Goal: Task Accomplishment & Management: Use online tool/utility

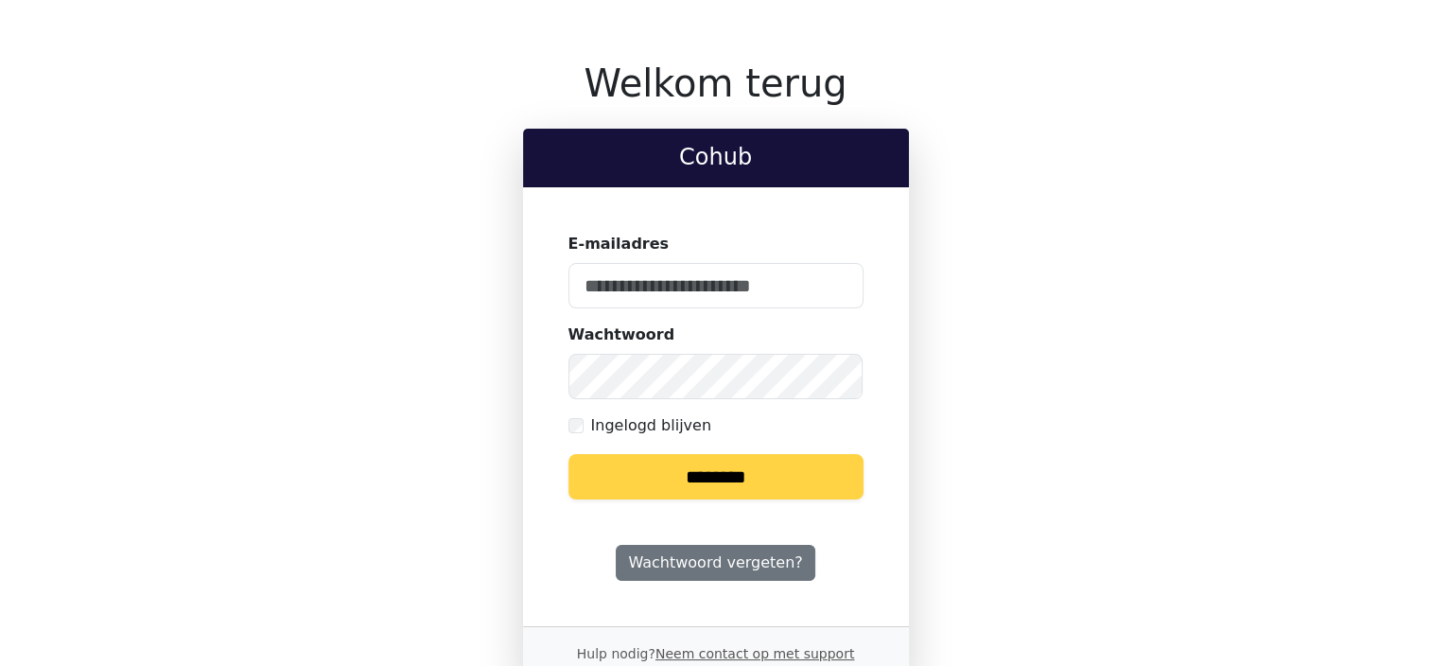
type input "**********"
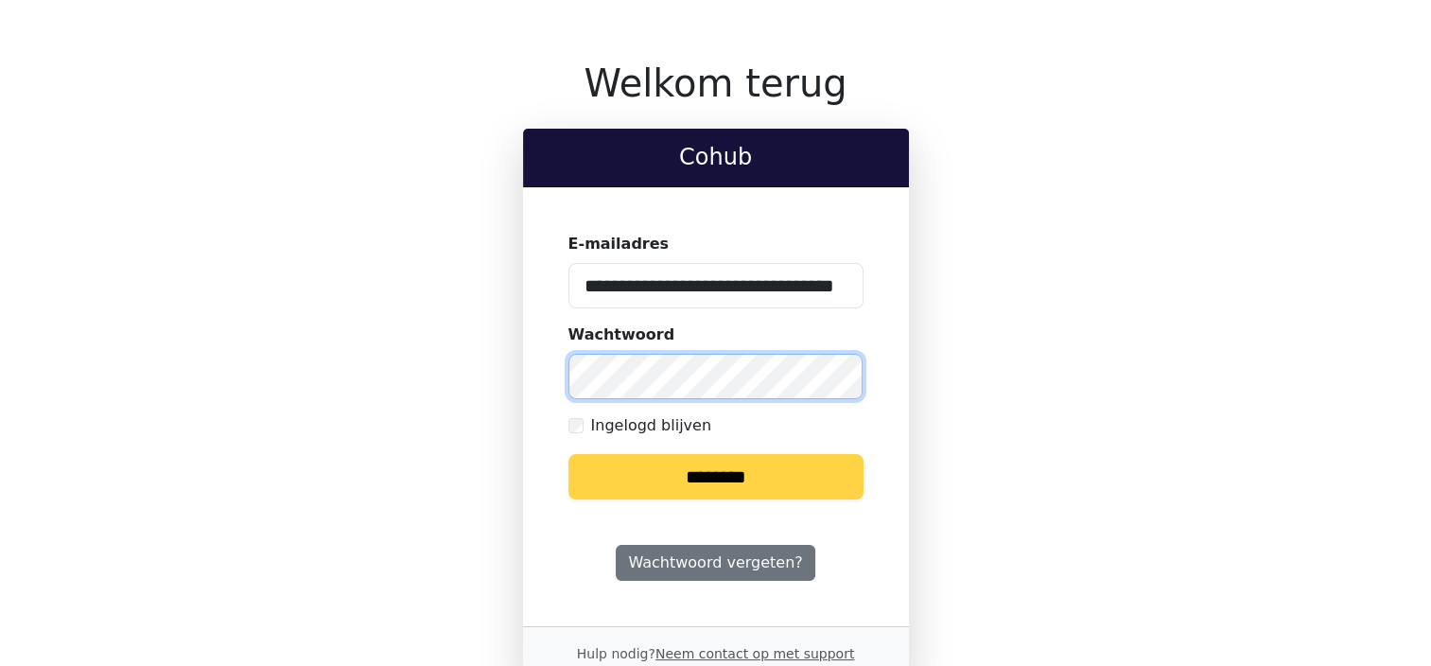
click at [512, 373] on div "**********" at bounding box center [716, 371] width 409 height 620
click at [568, 454] on input "********" at bounding box center [715, 476] width 295 height 45
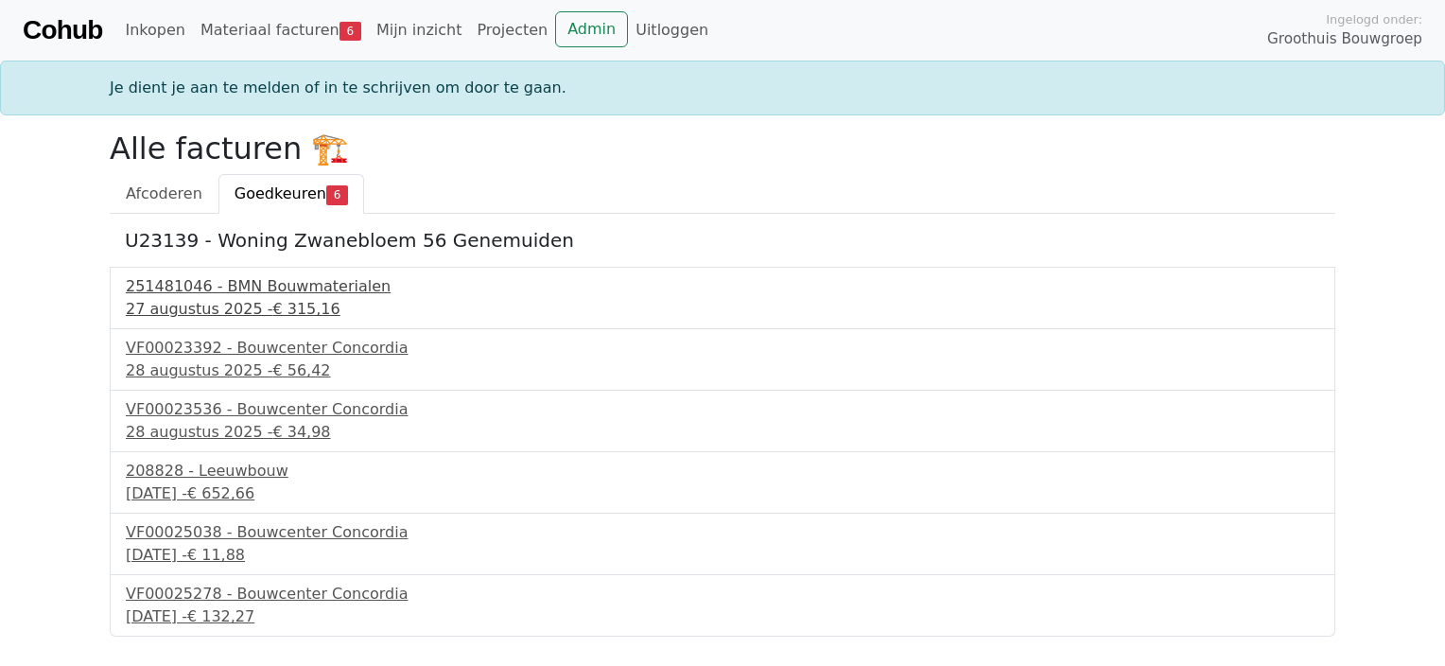
click at [244, 291] on div "251481046 - BMN Bouwmaterialen" at bounding box center [723, 286] width 1194 height 23
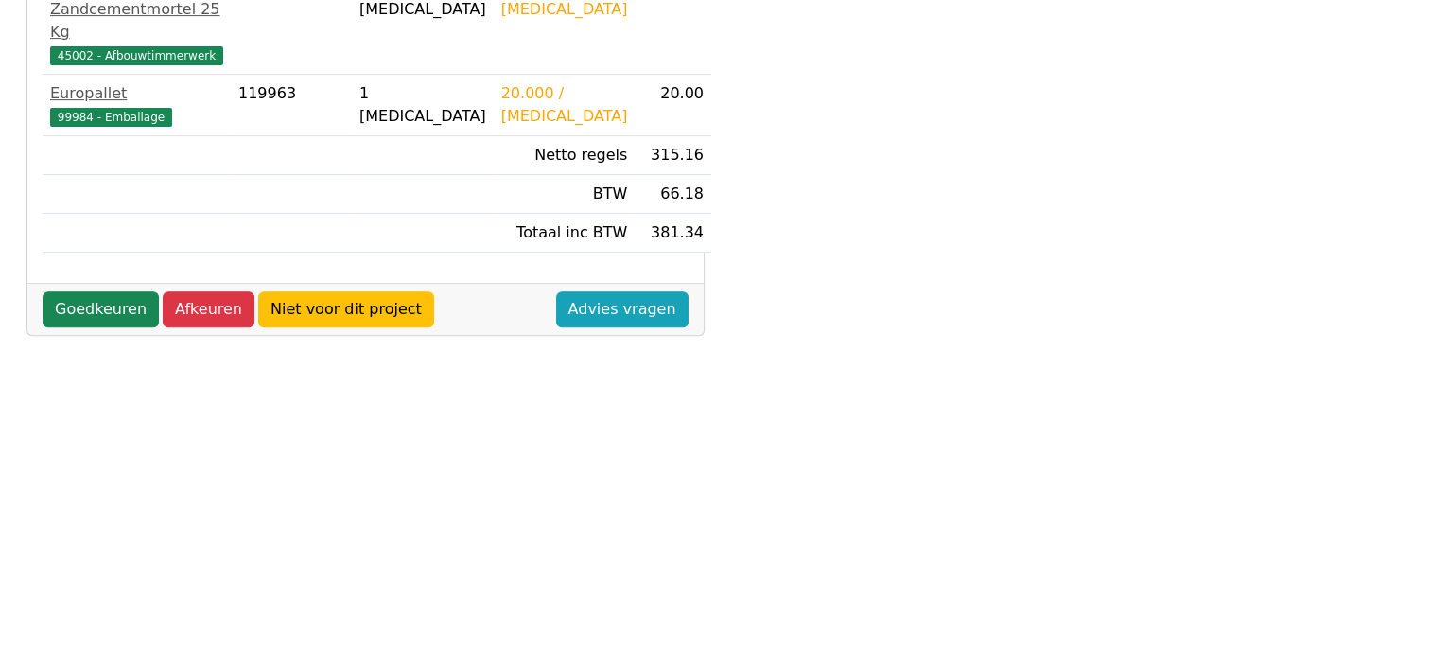
scroll to position [662, 0]
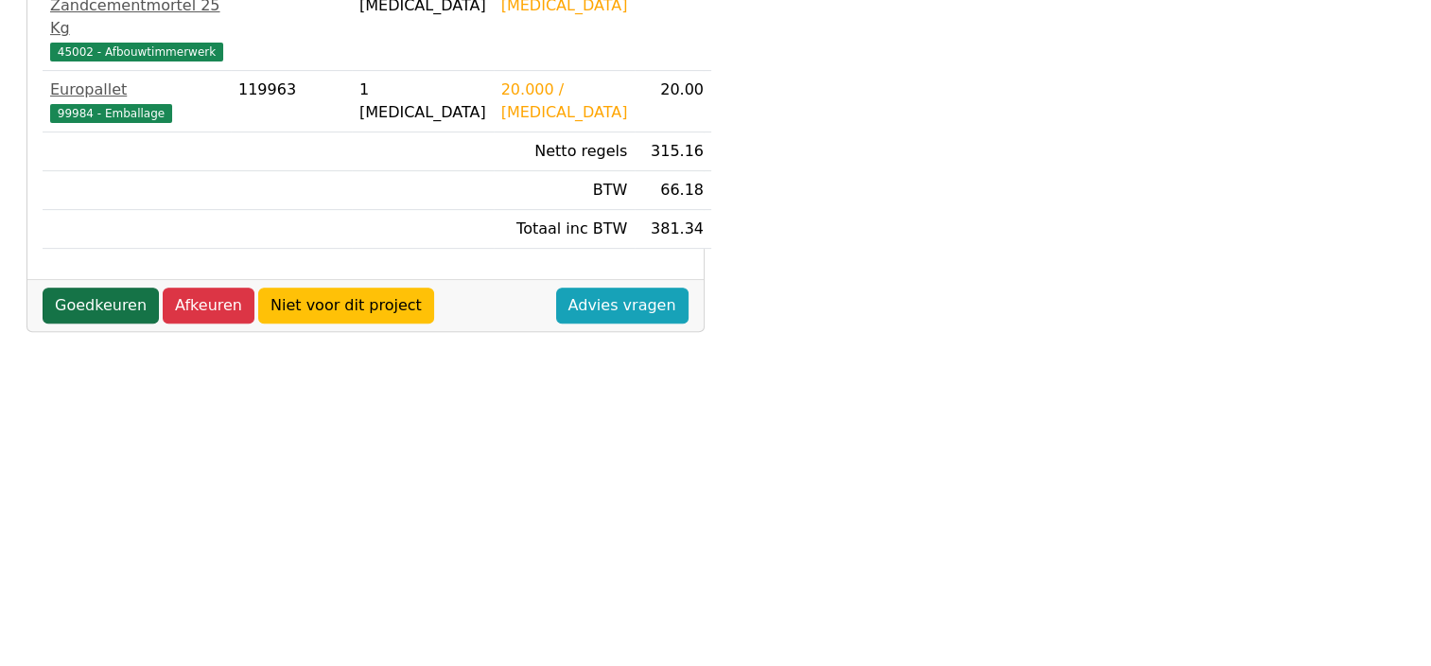
click at [106, 288] on link "Goedkeuren" at bounding box center [101, 306] width 116 height 36
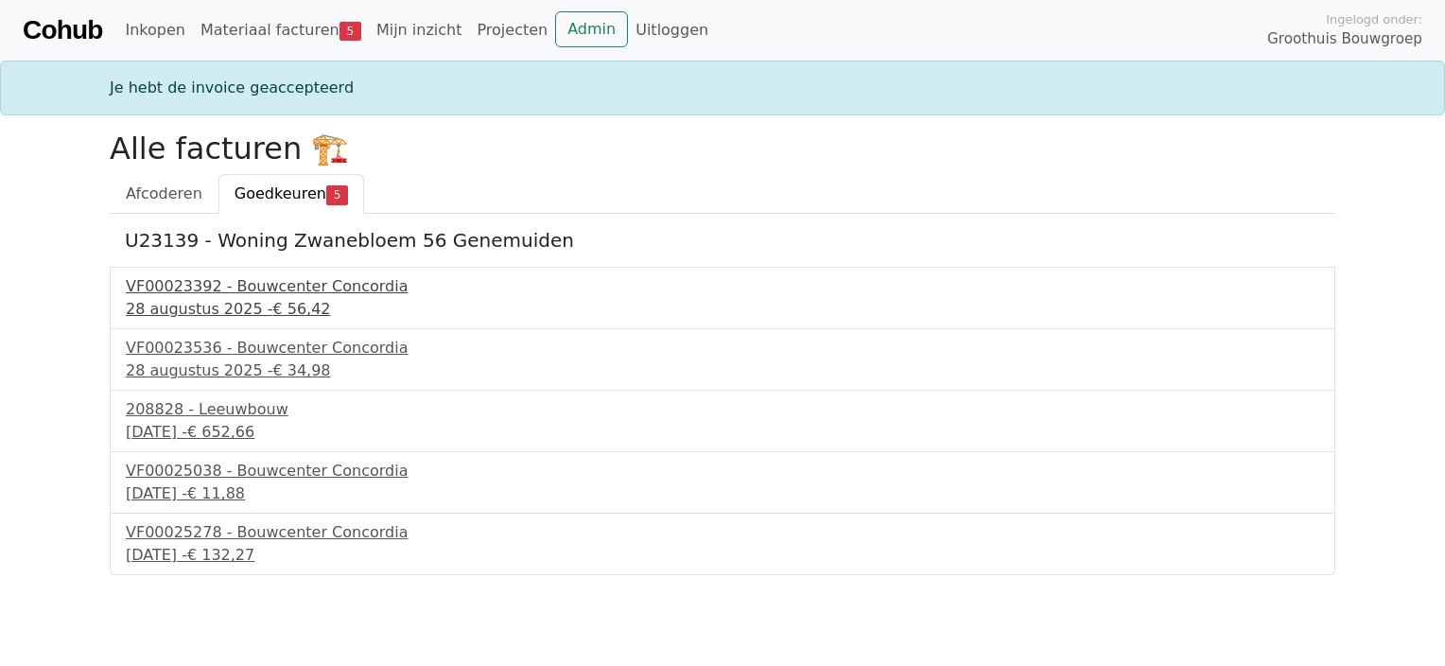
click at [133, 289] on div "VF00023392 - Bouwcenter Concordia" at bounding box center [723, 286] width 1194 height 23
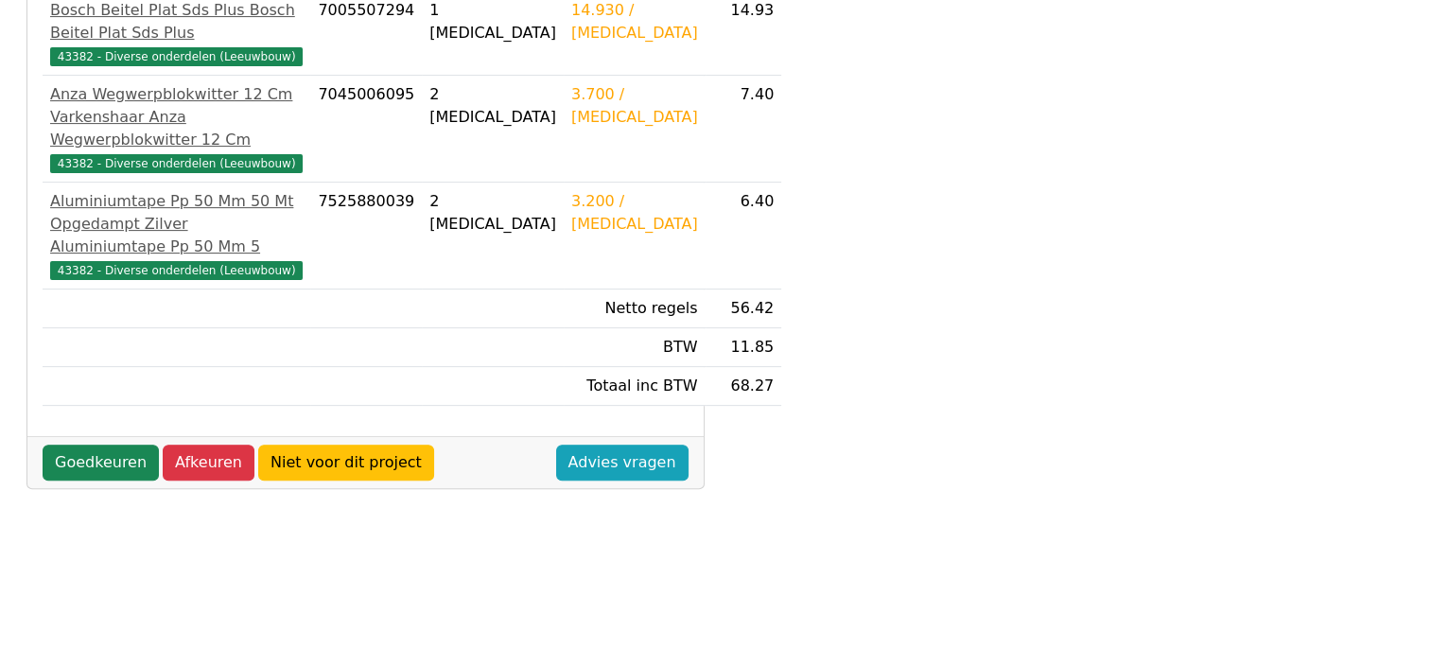
scroll to position [568, 0]
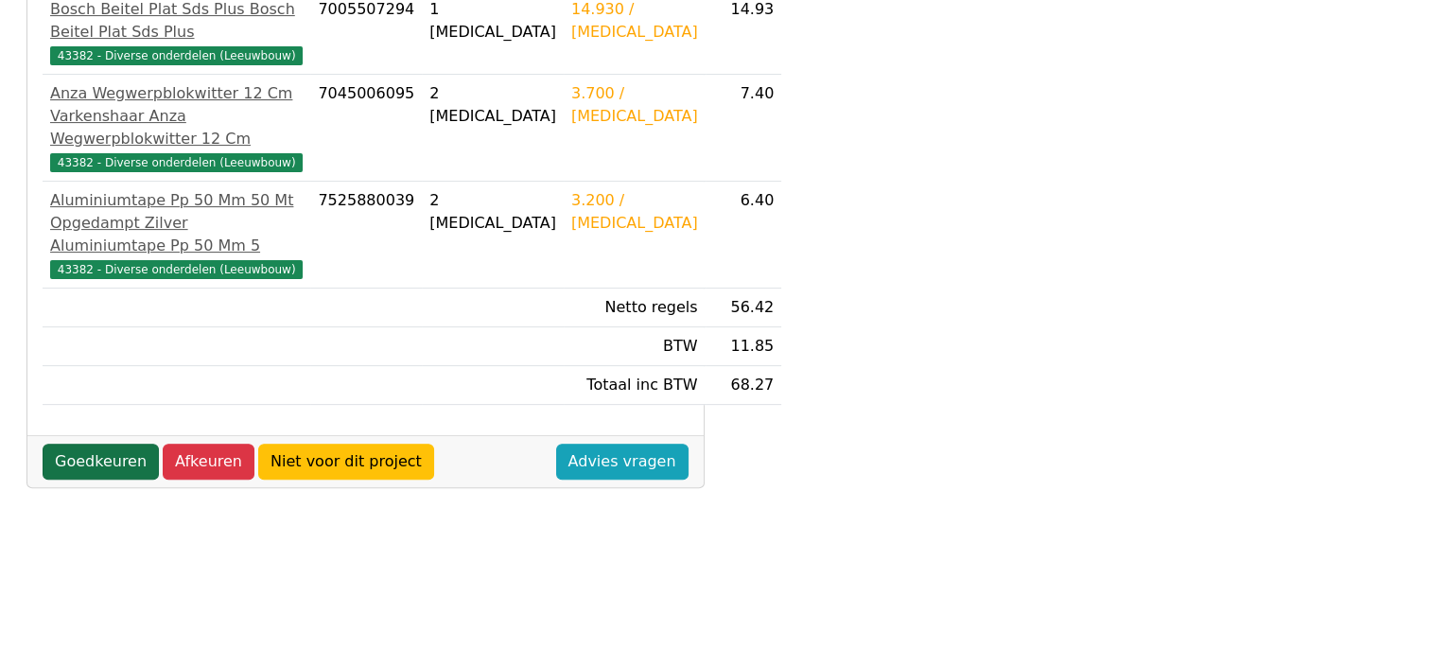
click at [117, 464] on link "Goedkeuren" at bounding box center [101, 462] width 116 height 36
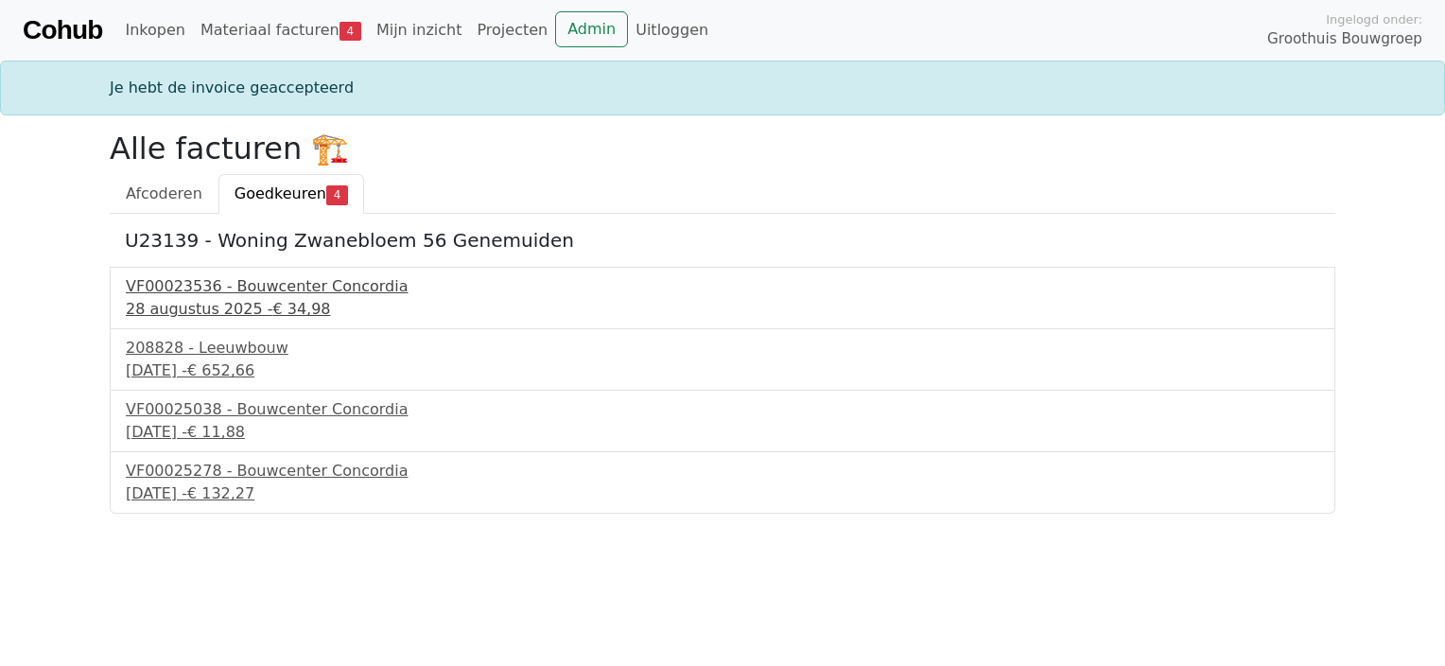
click at [166, 298] on div "28 augustus 2025 - € 34,98" at bounding box center [723, 309] width 1194 height 23
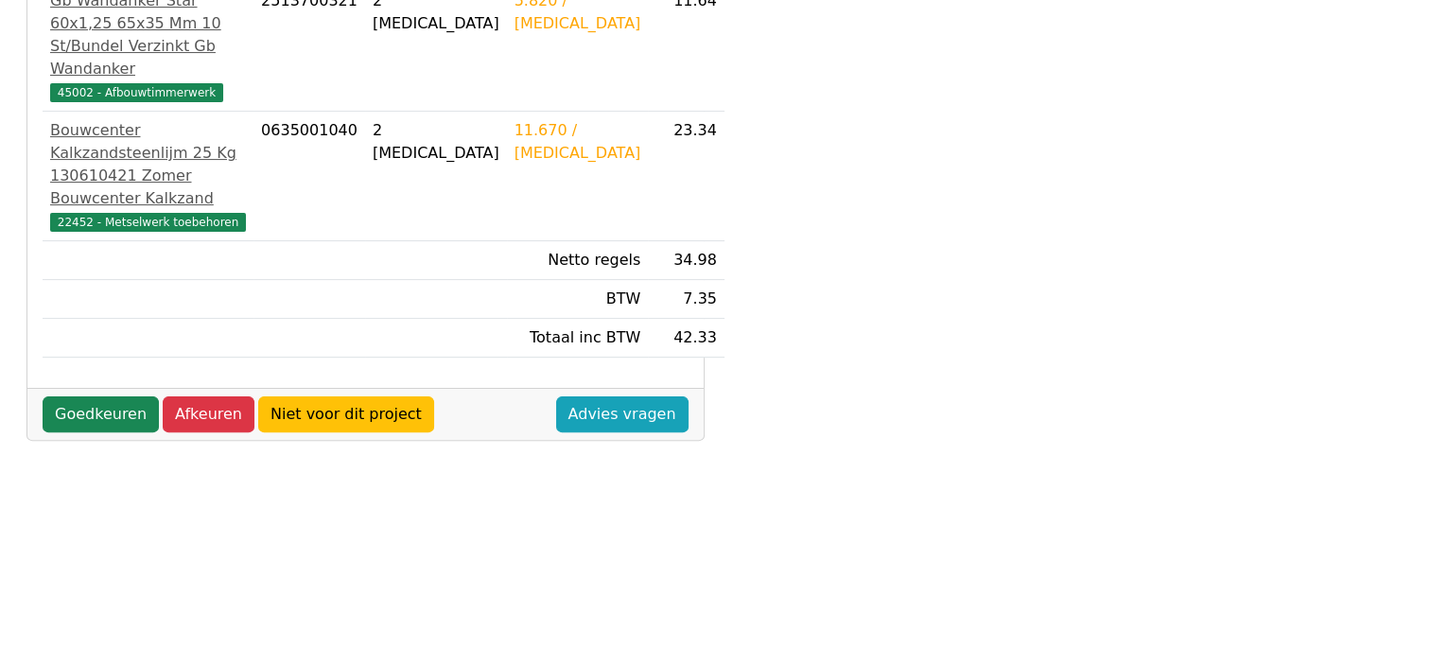
scroll to position [473, 0]
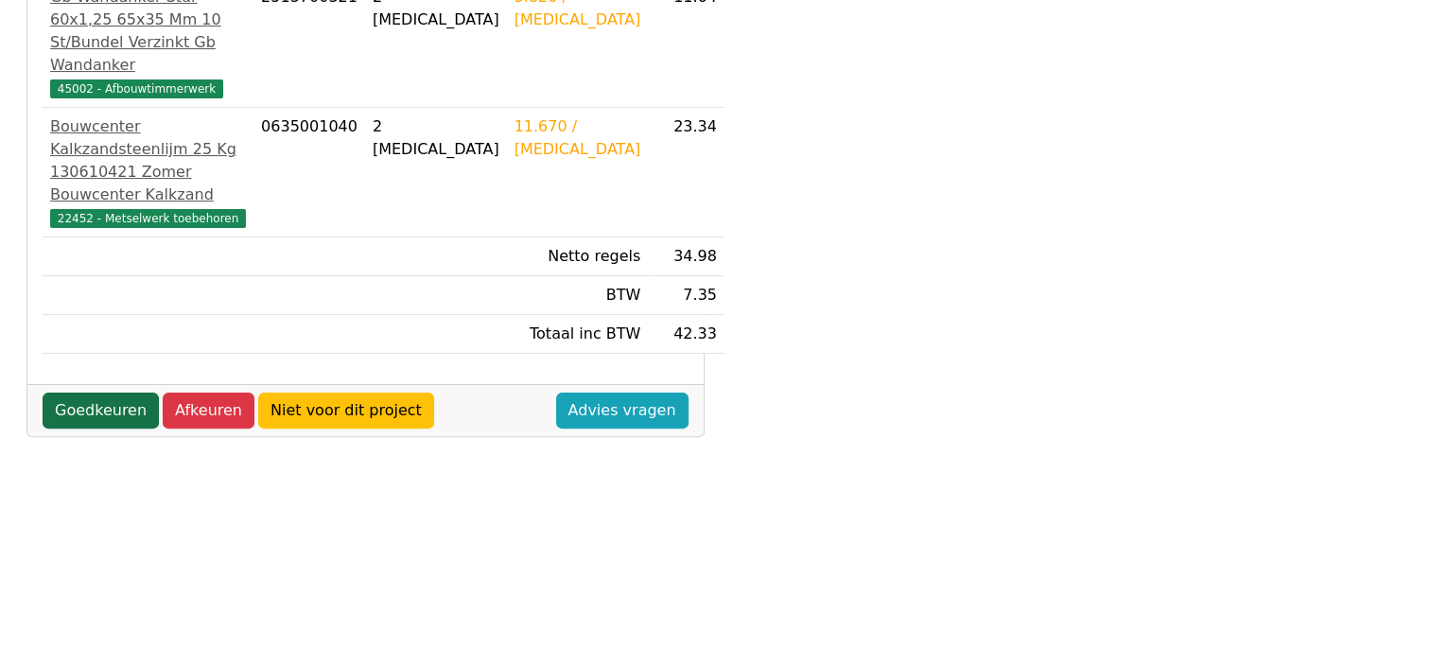
click at [112, 397] on link "Goedkeuren" at bounding box center [101, 411] width 116 height 36
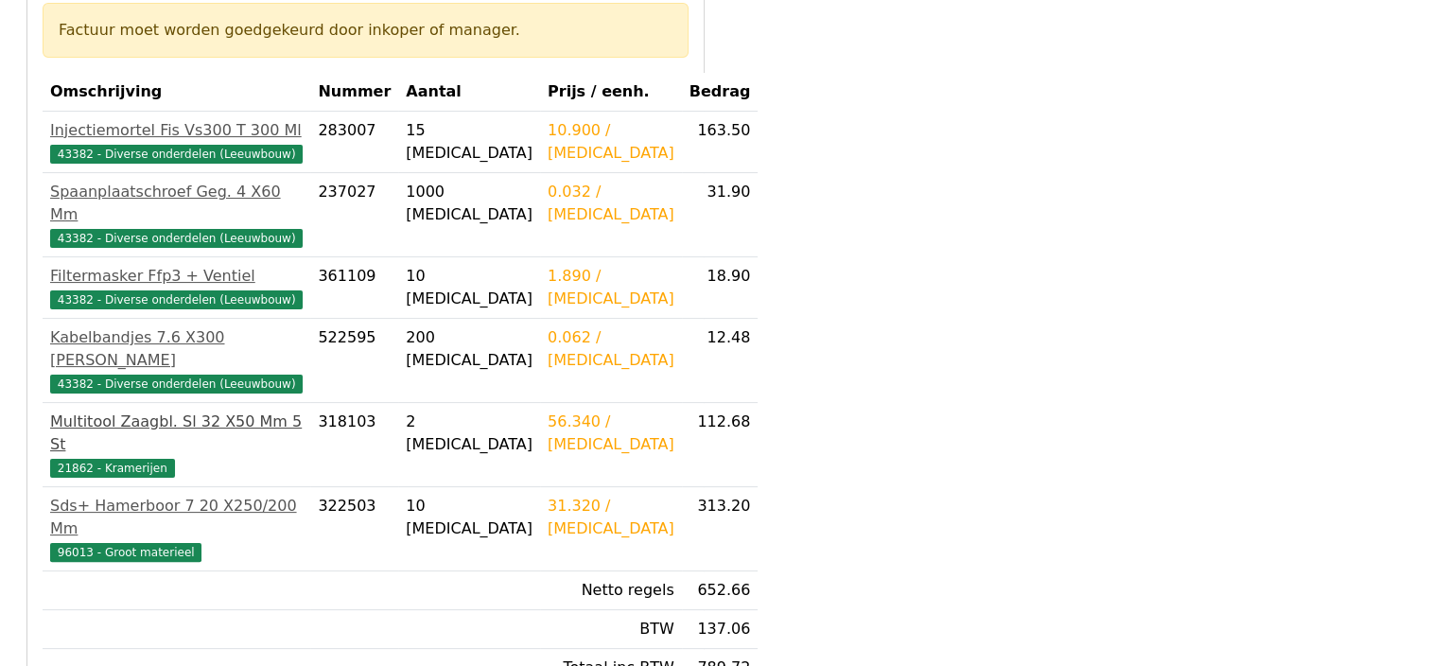
scroll to position [378, 0]
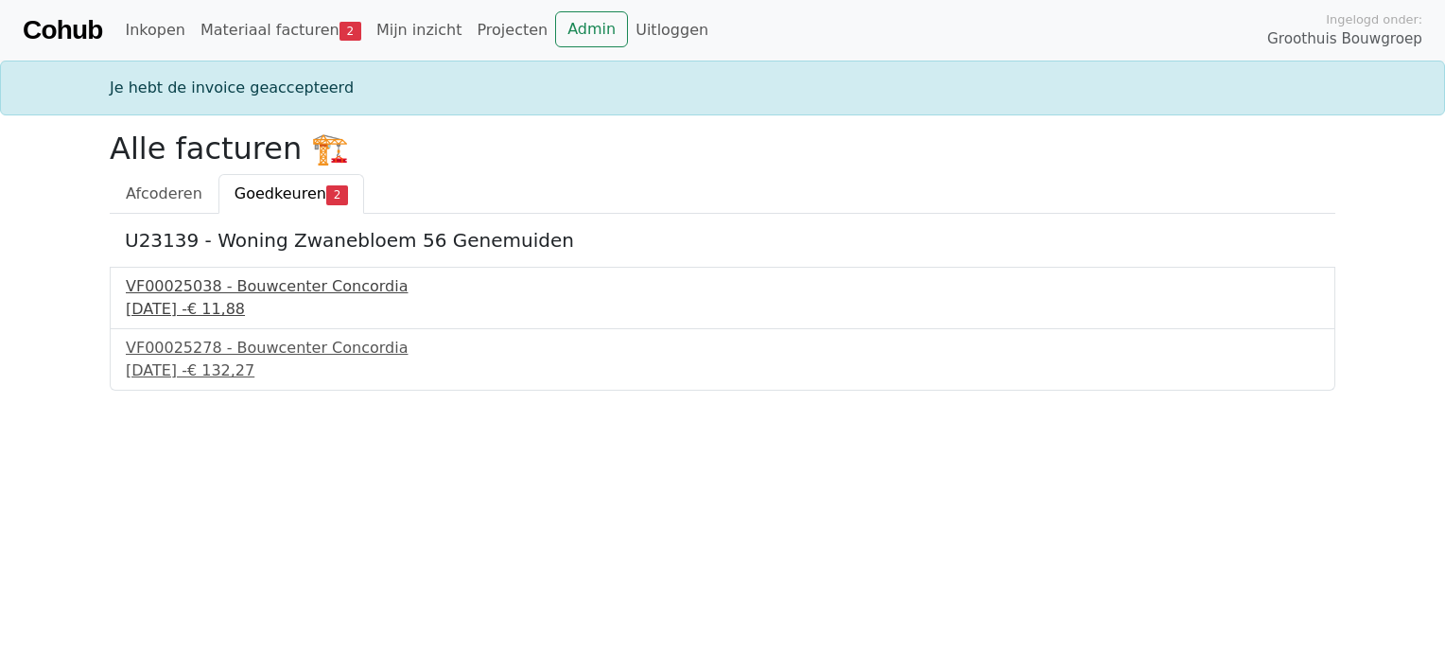
click at [185, 291] on div "VF00025038 - Bouwcenter Concordia" at bounding box center [723, 286] width 1194 height 23
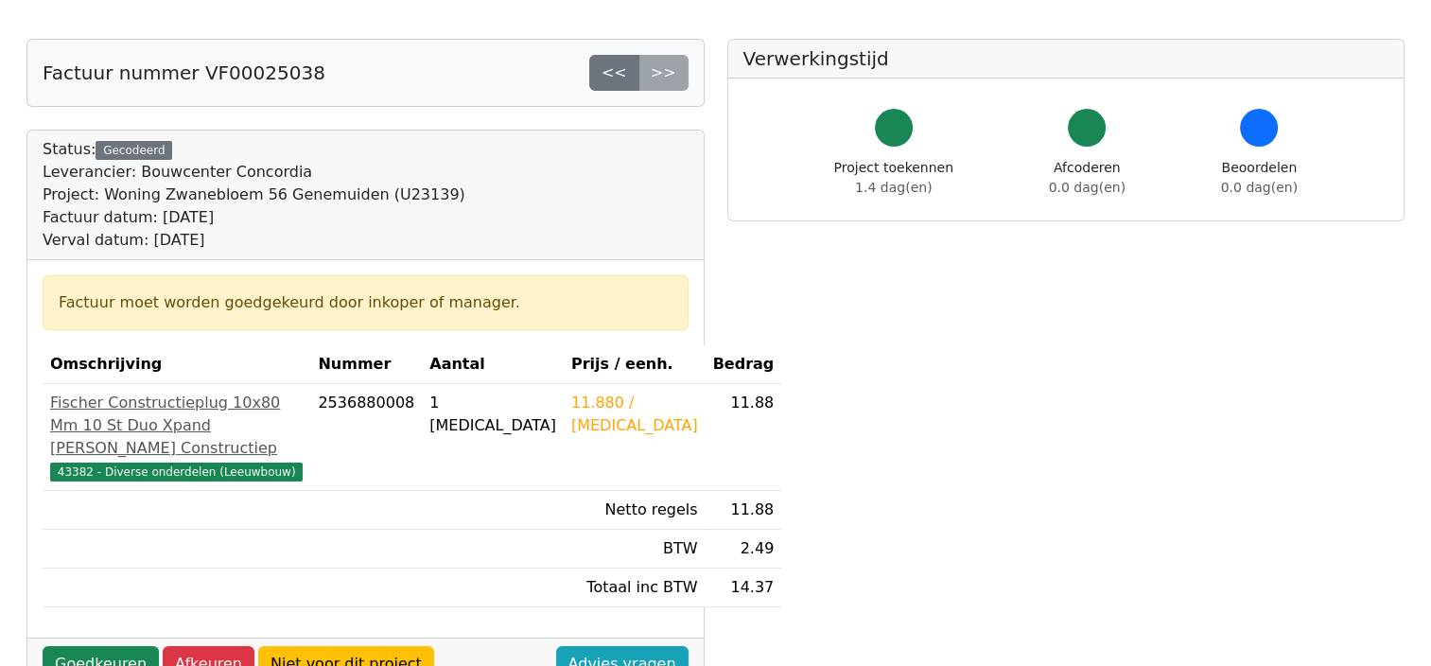
scroll to position [473, 0]
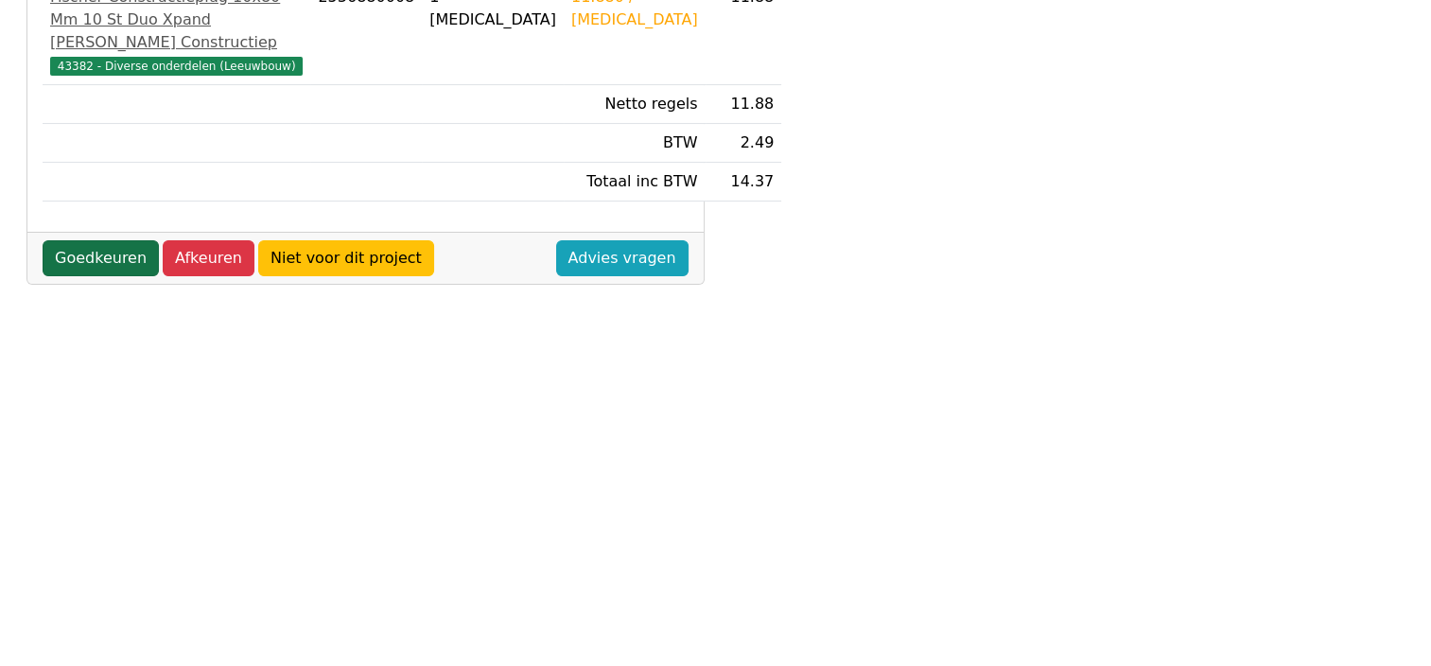
click at [108, 276] on link "Goedkeuren" at bounding box center [101, 258] width 116 height 36
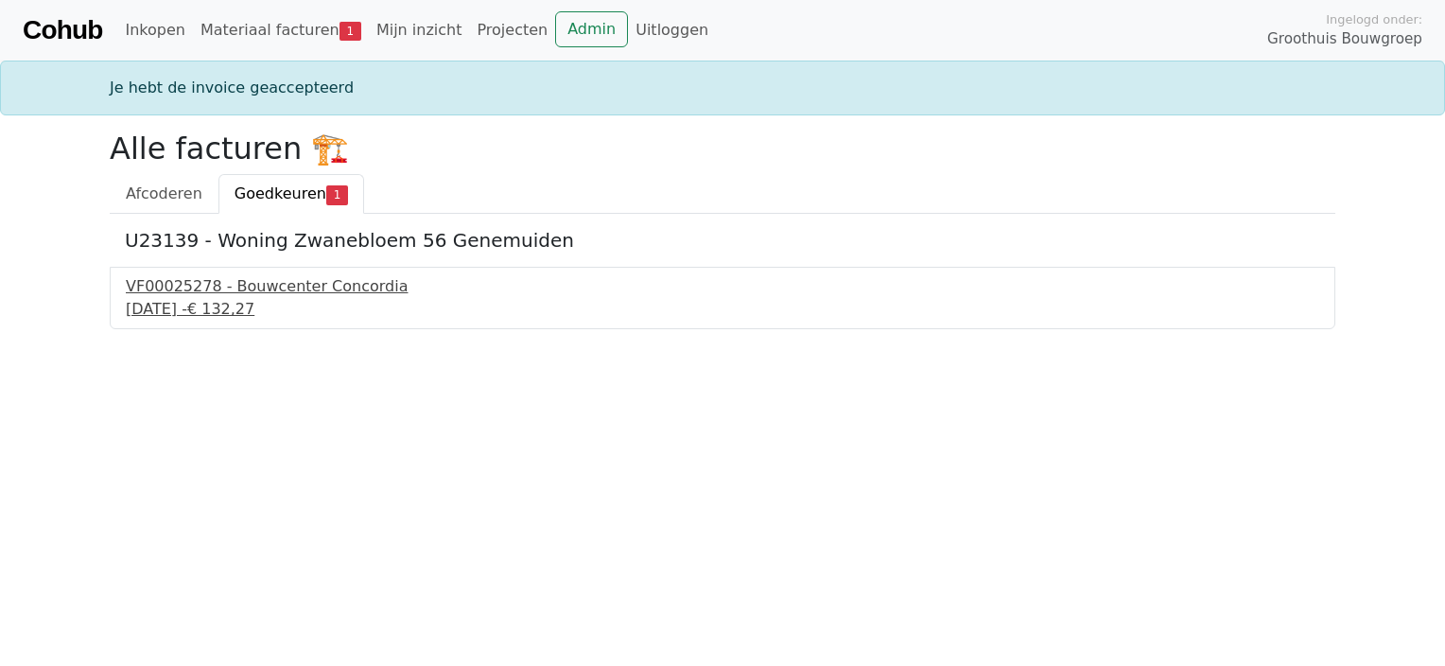
click at [131, 276] on div "VF00025278 - Bouwcenter Concordia" at bounding box center [723, 286] width 1194 height 23
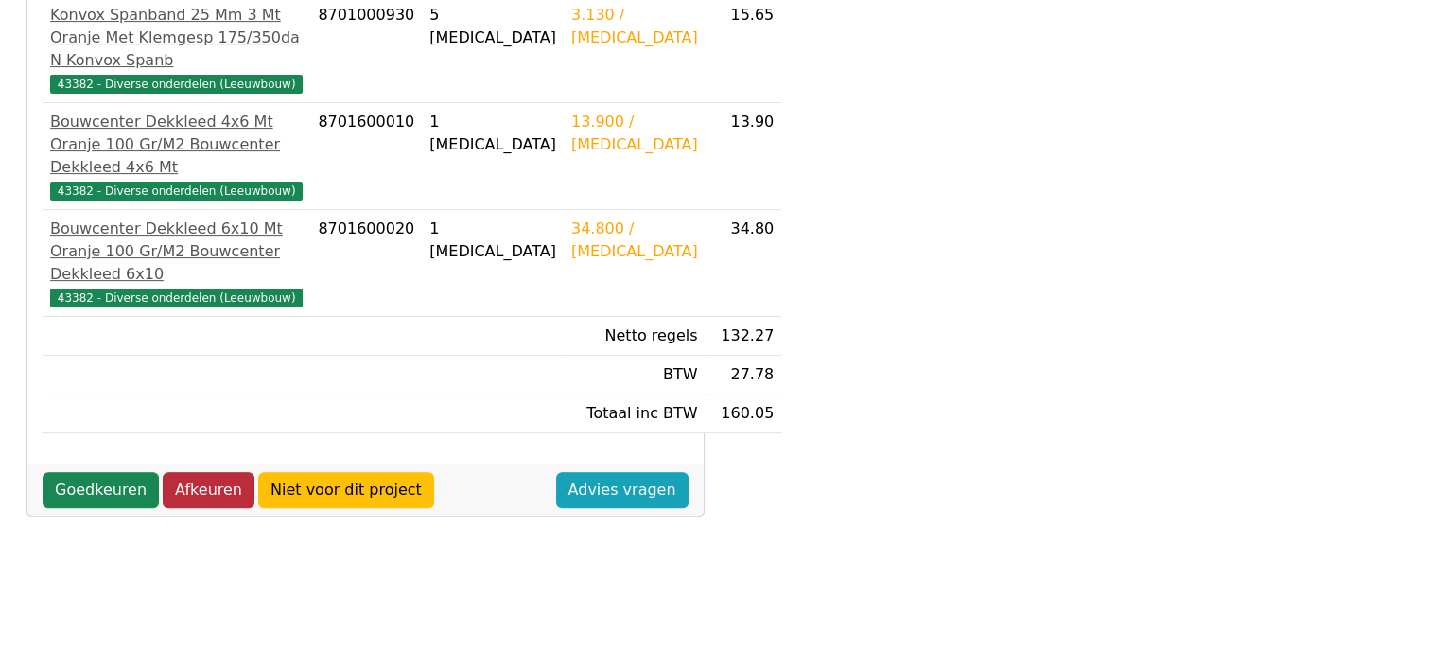
scroll to position [568, 0]
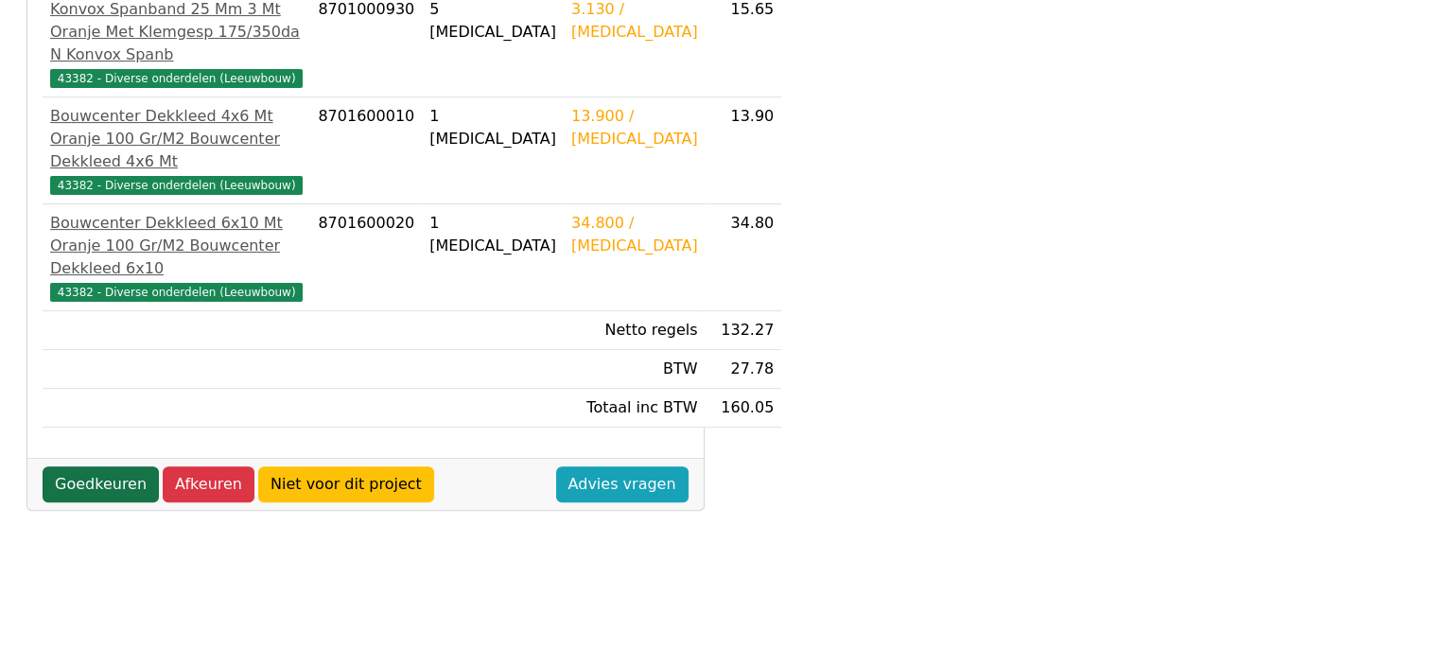
click at [113, 466] on link "Goedkeuren" at bounding box center [101, 484] width 116 height 36
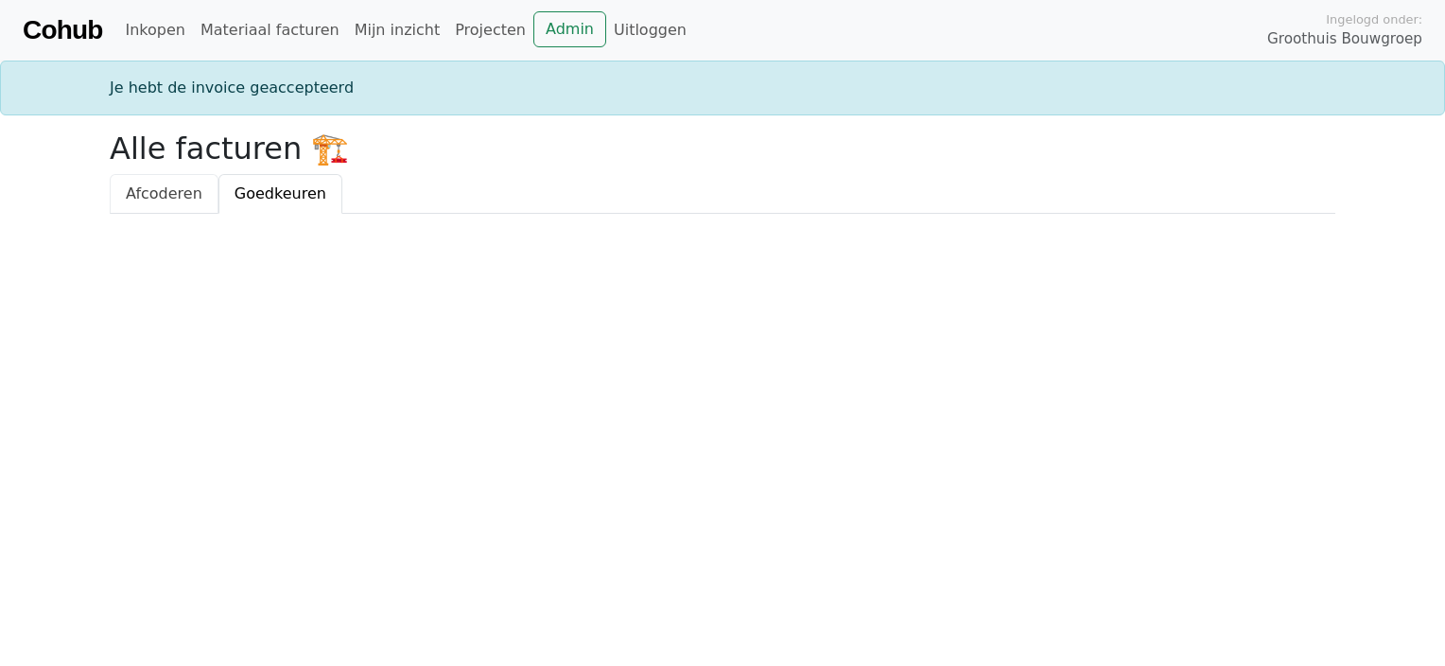
click at [178, 194] on span "Afcoderen" at bounding box center [164, 193] width 77 height 18
